Goal: Transaction & Acquisition: Purchase product/service

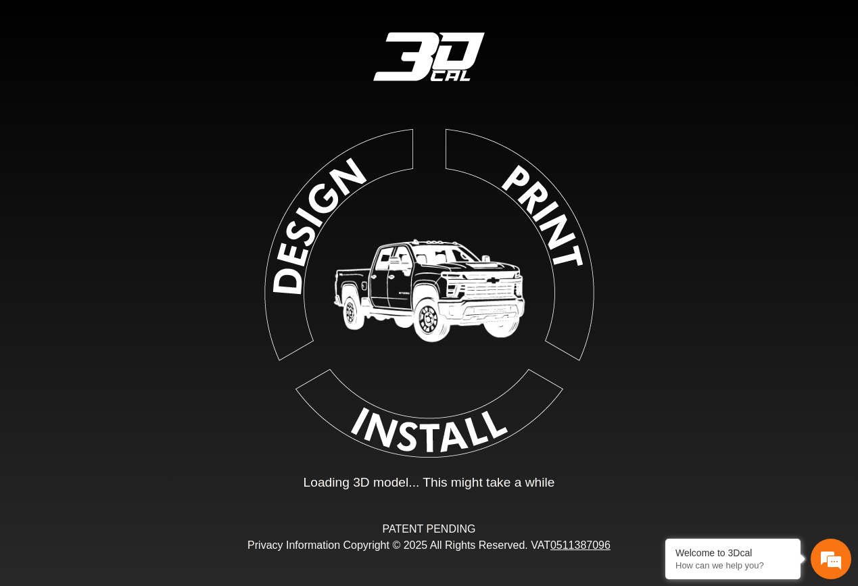
type input "*"
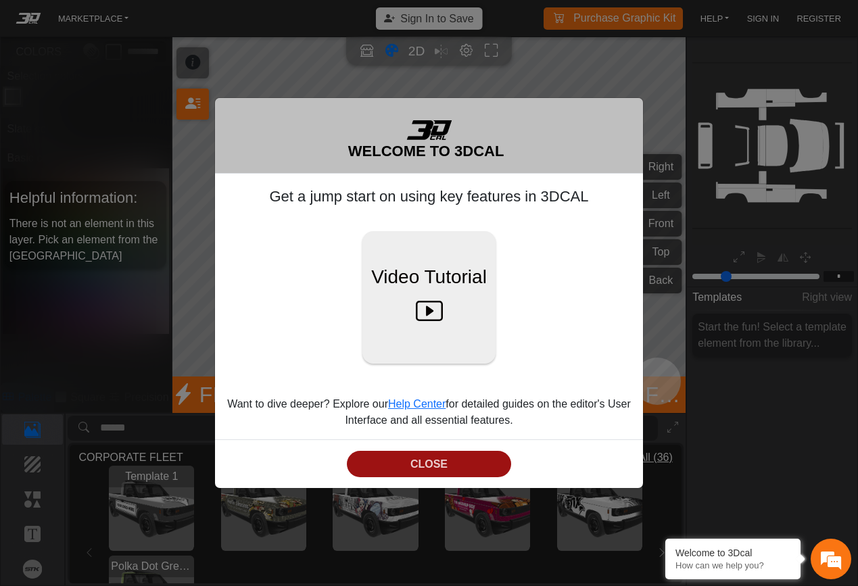
click at [419, 468] on button "CLOSE" at bounding box center [429, 464] width 164 height 26
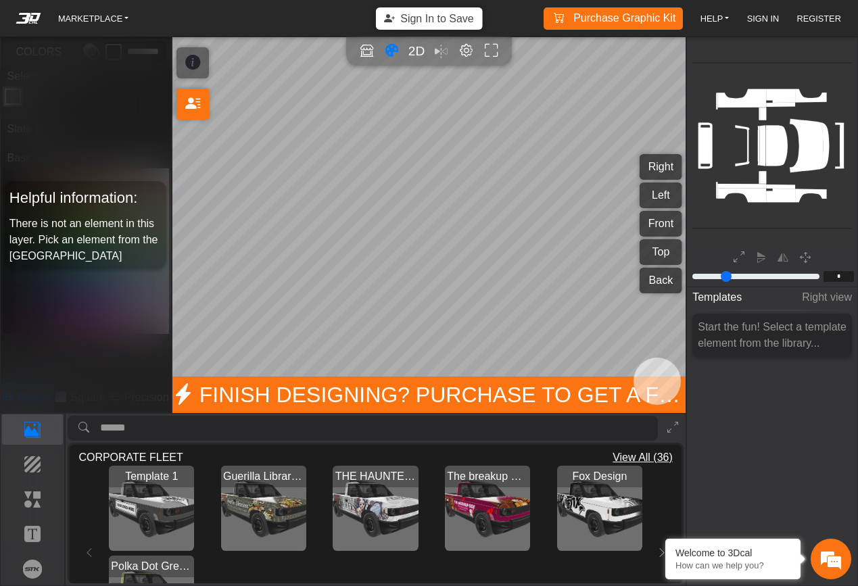
click at [606, 19] on link "Purchase Graphic Kit Purchase!" at bounding box center [614, 18] width 136 height 22
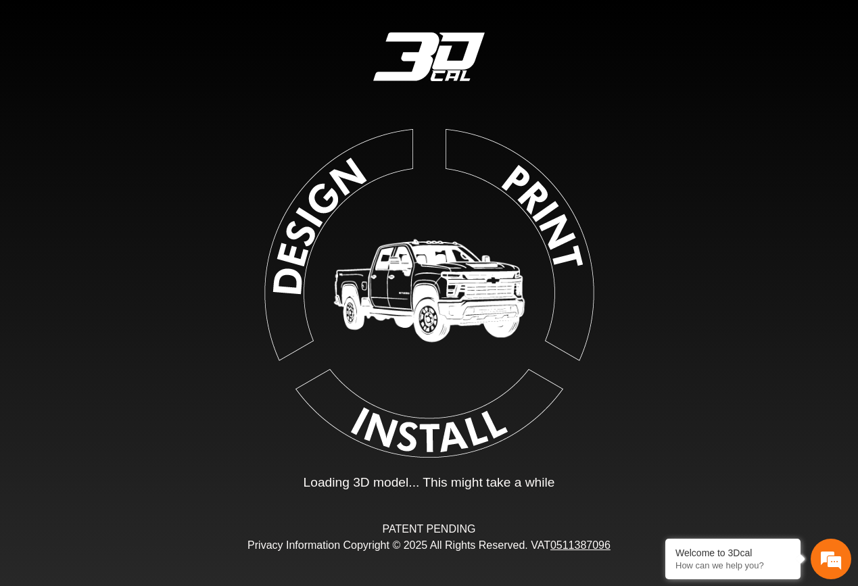
type input "*"
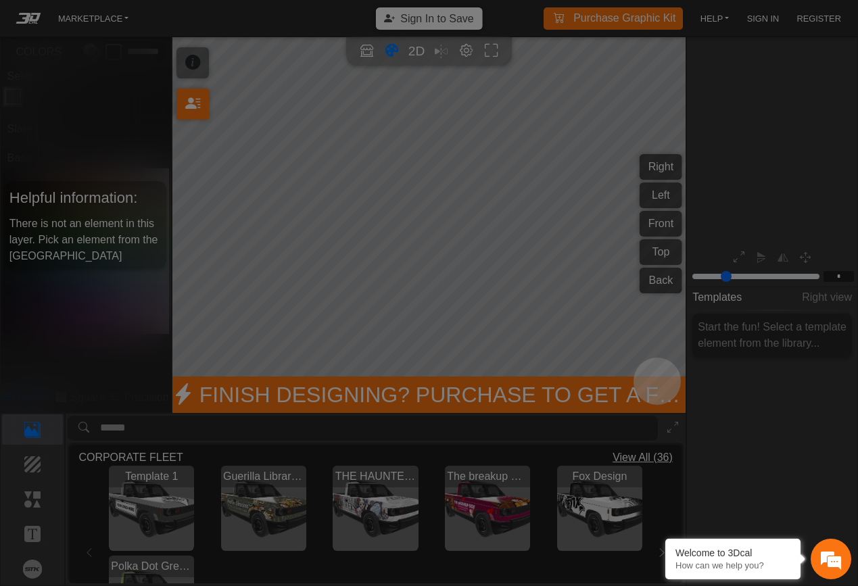
scroll to position [148, 170]
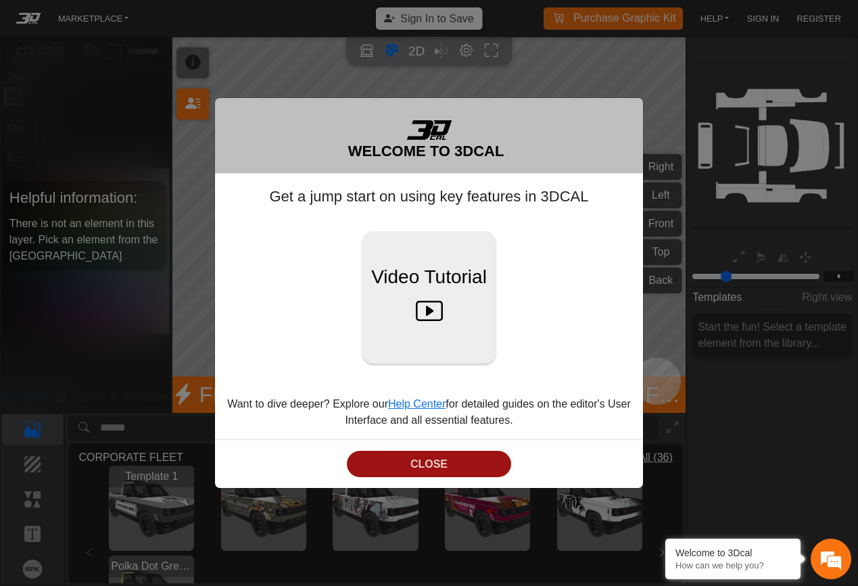
click at [444, 462] on button "CLOSE" at bounding box center [429, 464] width 164 height 26
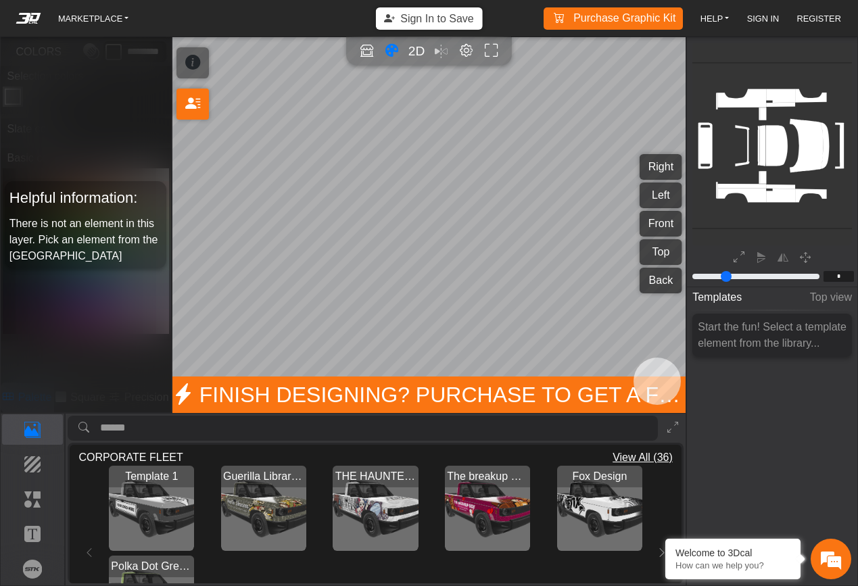
scroll to position [0, 0]
click at [47, 467] on p "Background" at bounding box center [33, 464] width 60 height 16
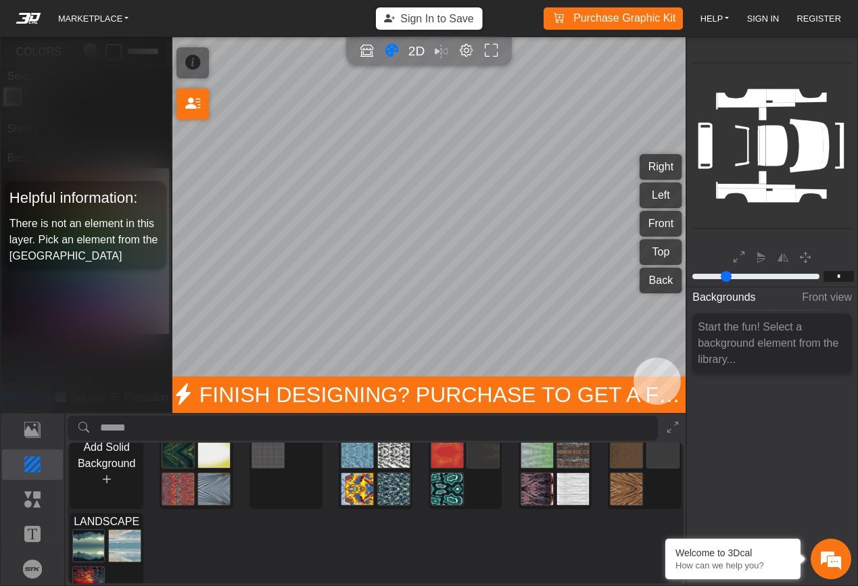
scroll to position [14, 0]
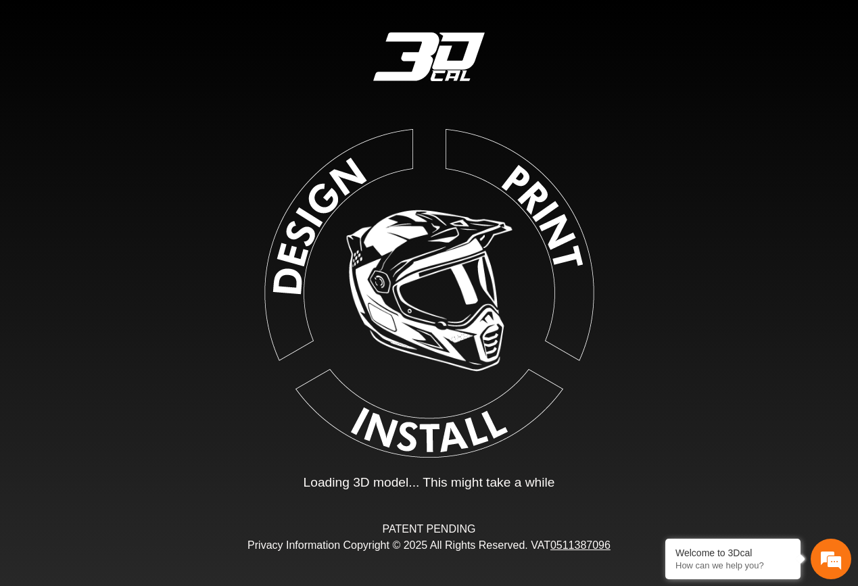
type input "*"
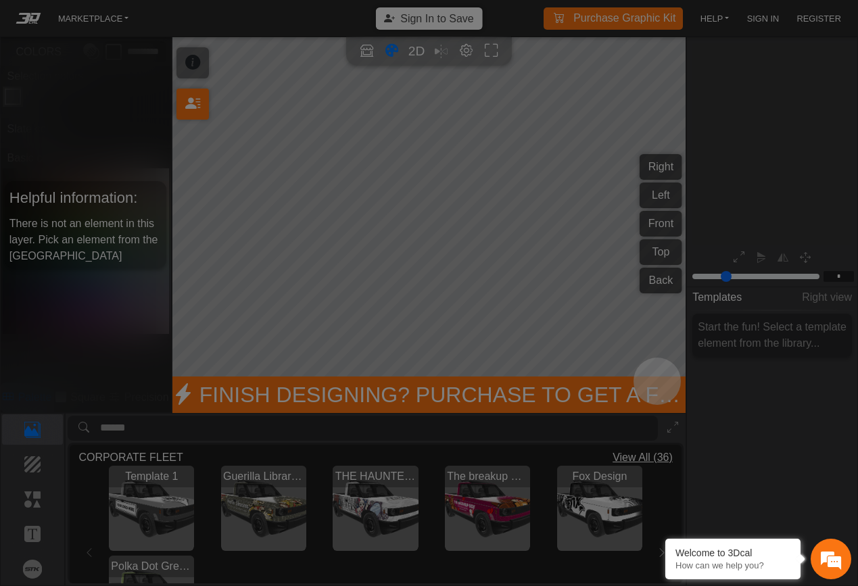
scroll to position [148, 170]
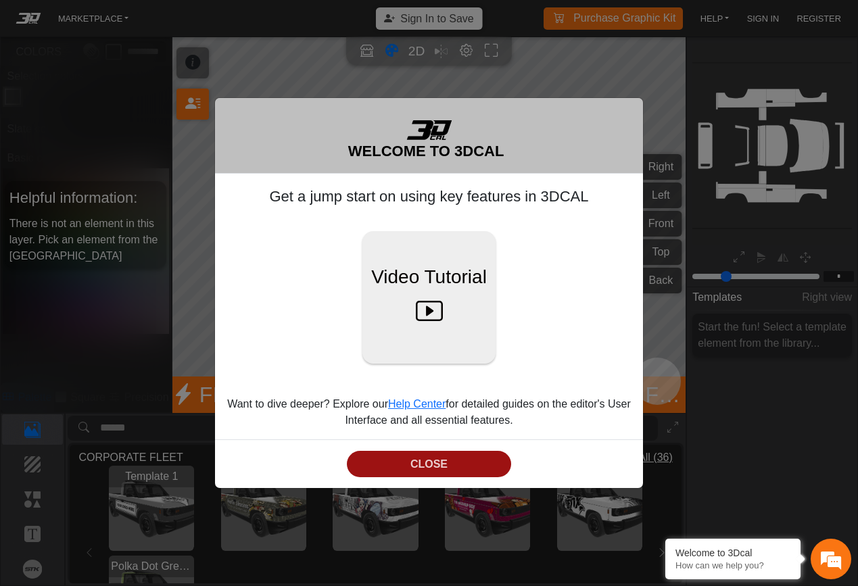
click at [490, 468] on button "CLOSE" at bounding box center [429, 464] width 164 height 26
